Goal: Navigation & Orientation: Go to known website

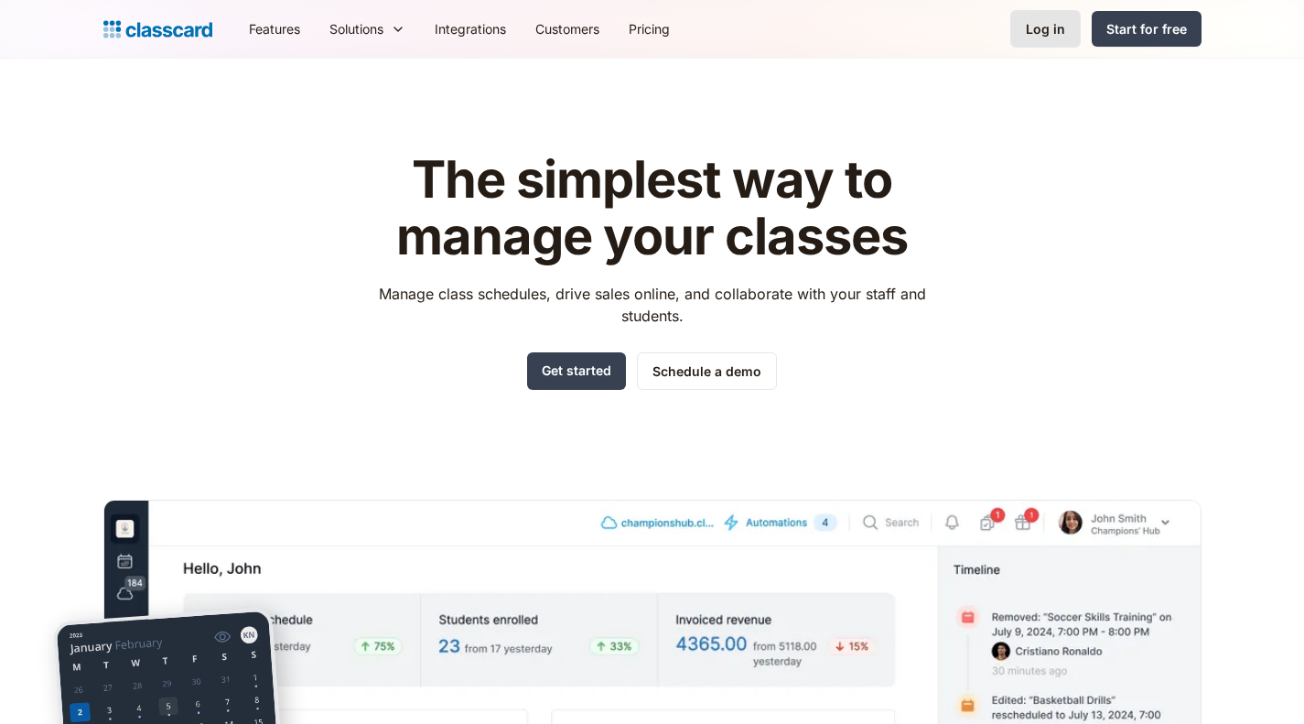
click at [1034, 24] on div "Log in" at bounding box center [1045, 28] width 39 height 19
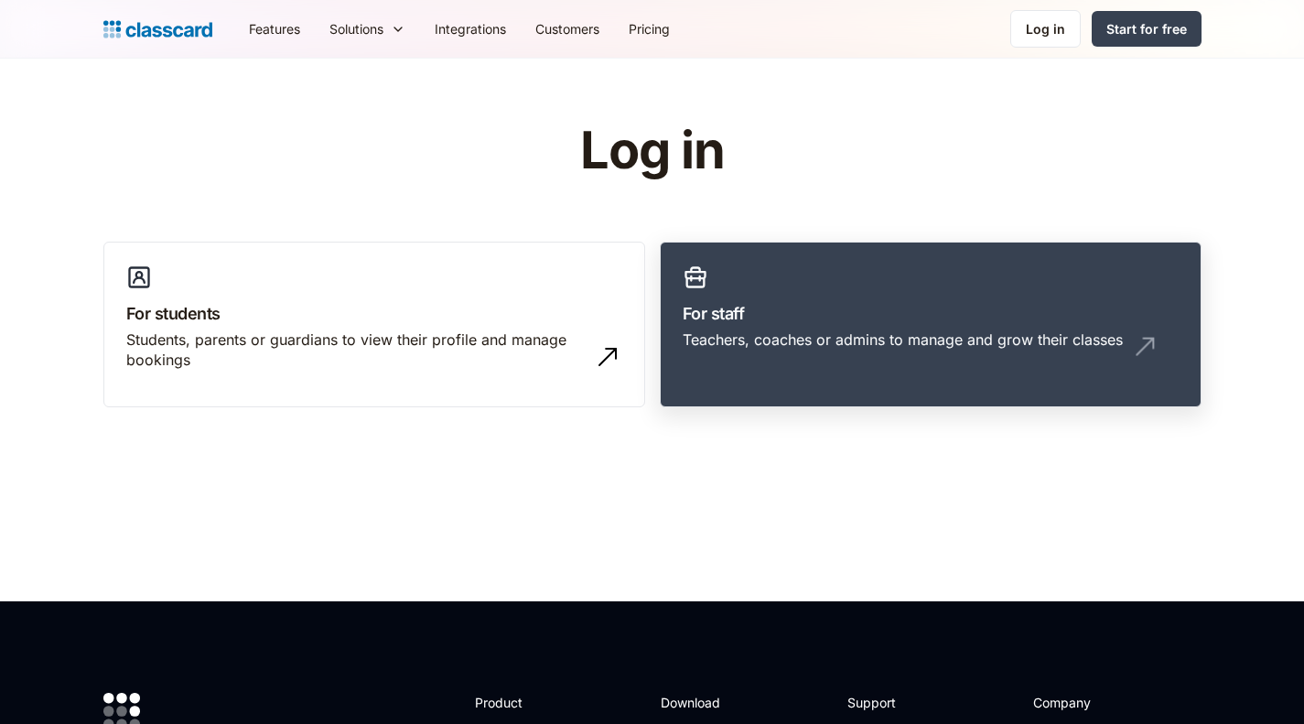
click at [801, 332] on div "Teachers, coaches or admins to manage and grow their classes" at bounding box center [903, 339] width 440 height 20
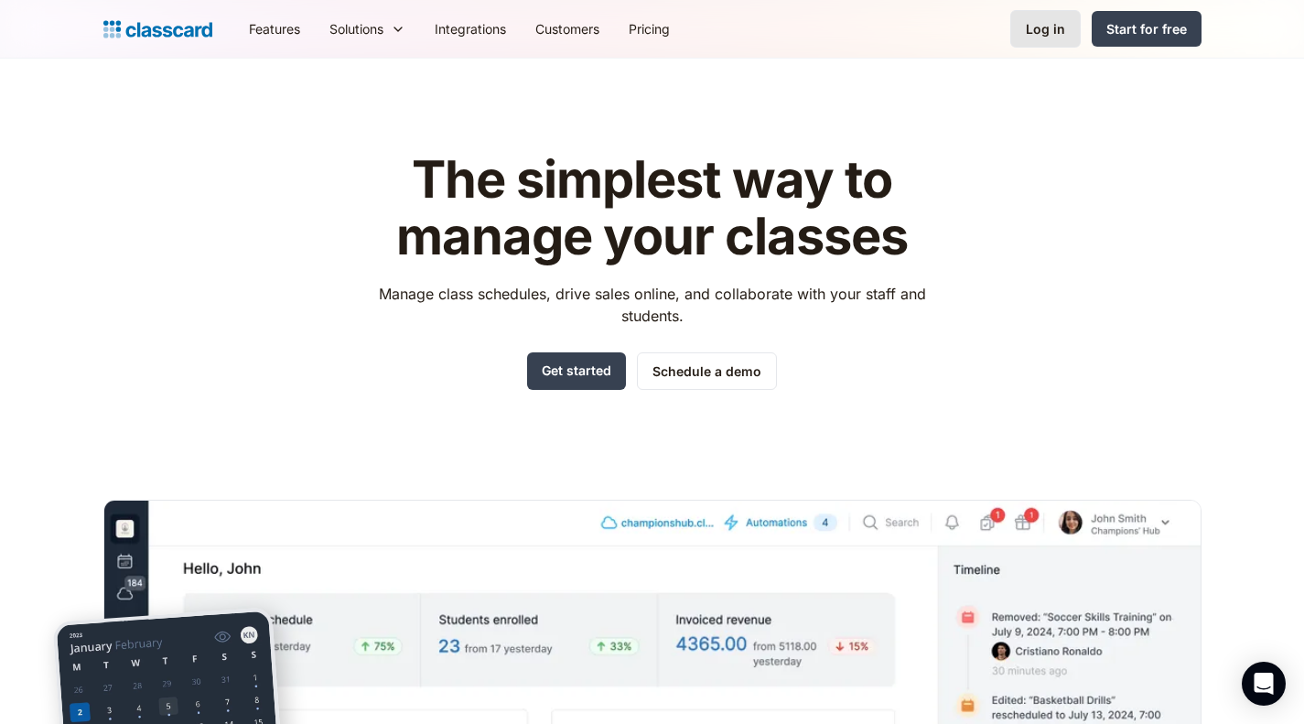
click at [1053, 27] on div "Log in" at bounding box center [1045, 28] width 39 height 19
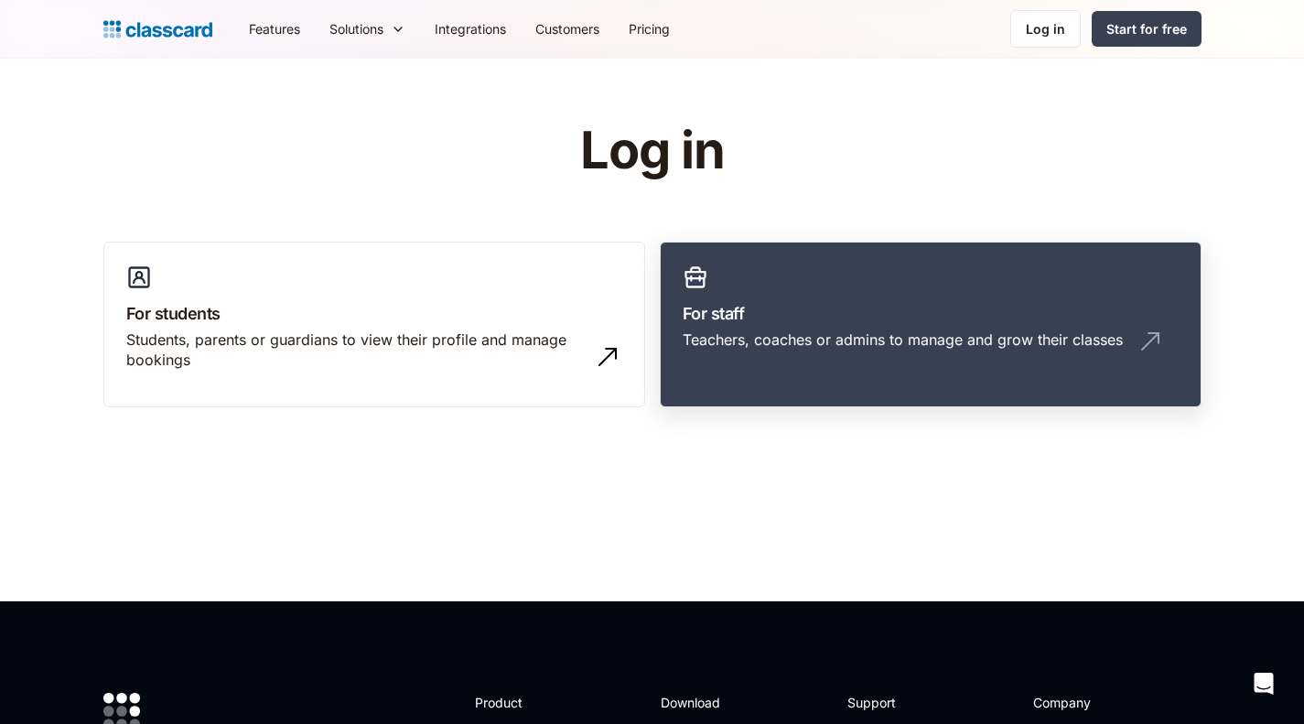
click at [1187, 321] on link "For staff Teachers, coaches or admins to manage and grow their classes" at bounding box center [931, 325] width 542 height 167
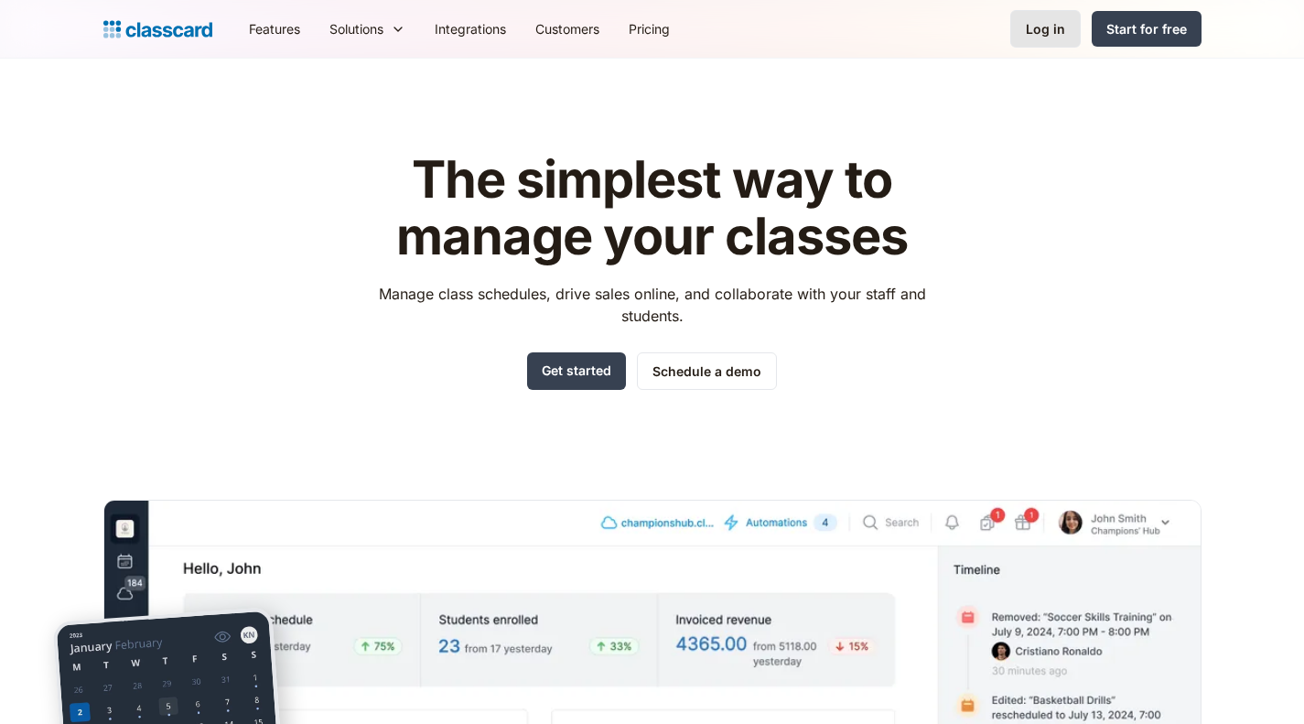
click at [1049, 35] on div "Log in" at bounding box center [1045, 28] width 39 height 19
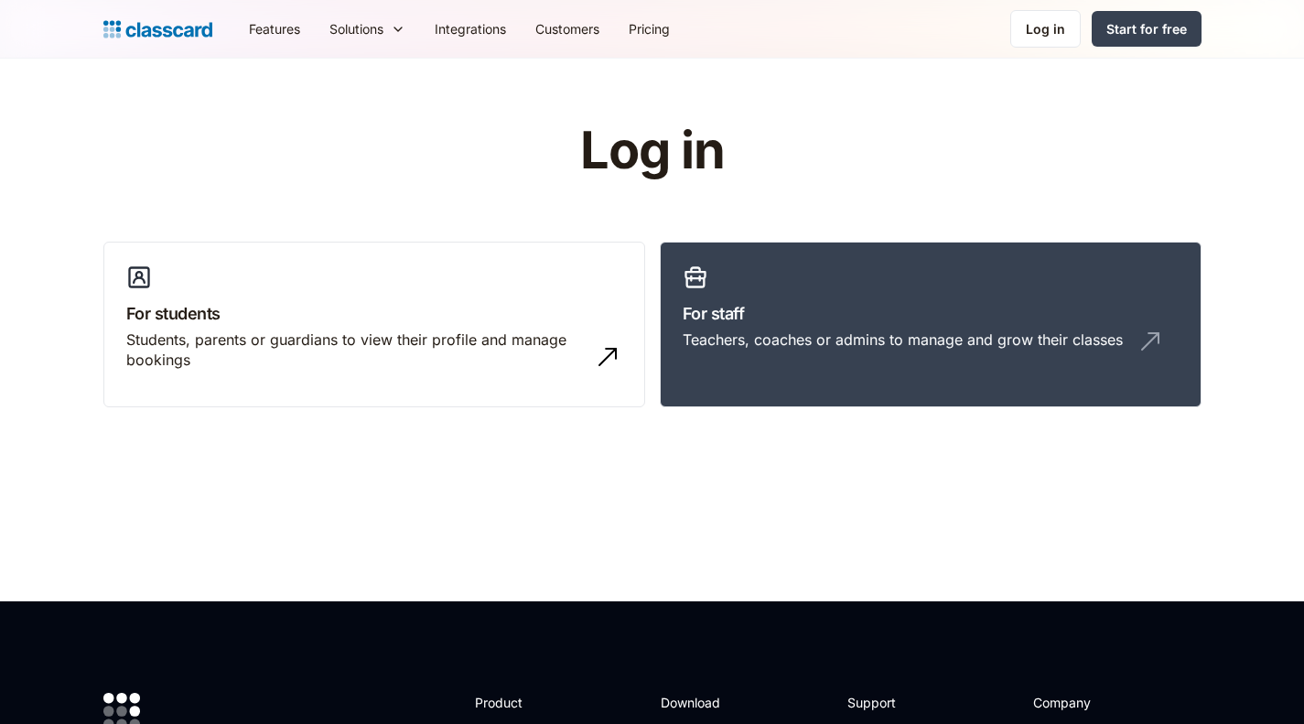
click at [795, 342] on div "Teachers, coaches or admins to manage and grow their classes" at bounding box center [903, 339] width 440 height 20
